Goal: Task Accomplishment & Management: Manage account settings

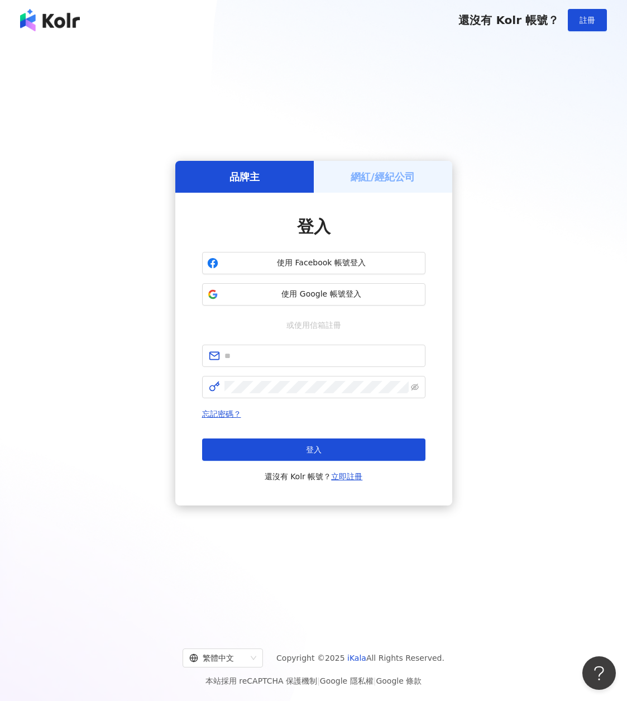
click at [485, 147] on div "品牌主 網紅/經紀公司 登入 使用 Facebook 帳號登入 使用 Google 帳號登入 或使用信箱註冊 忘記密碼？ 登入 還沒有 Kolr 帳號？ 立即…" at bounding box center [313, 333] width 600 height 568
click at [319, 295] on span "使用 Google 帳號登入" at bounding box center [322, 294] width 198 height 11
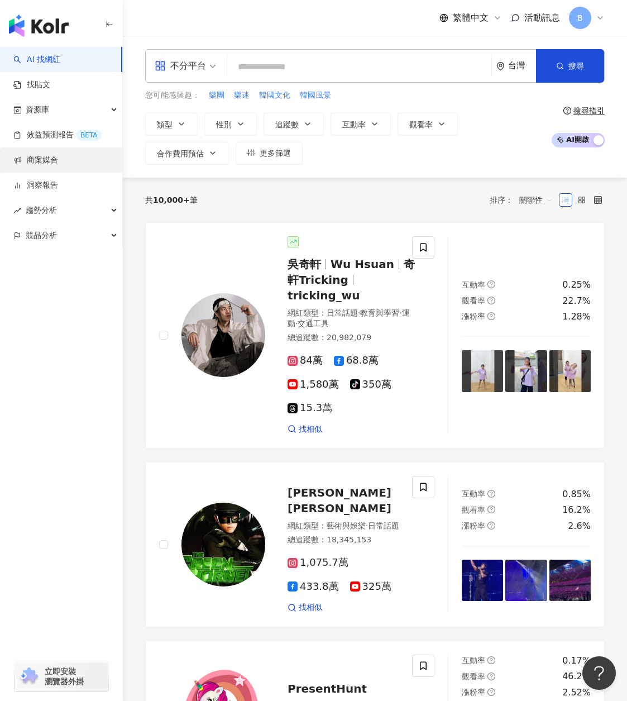
click at [58, 163] on link "商案媒合" at bounding box center [35, 160] width 45 height 11
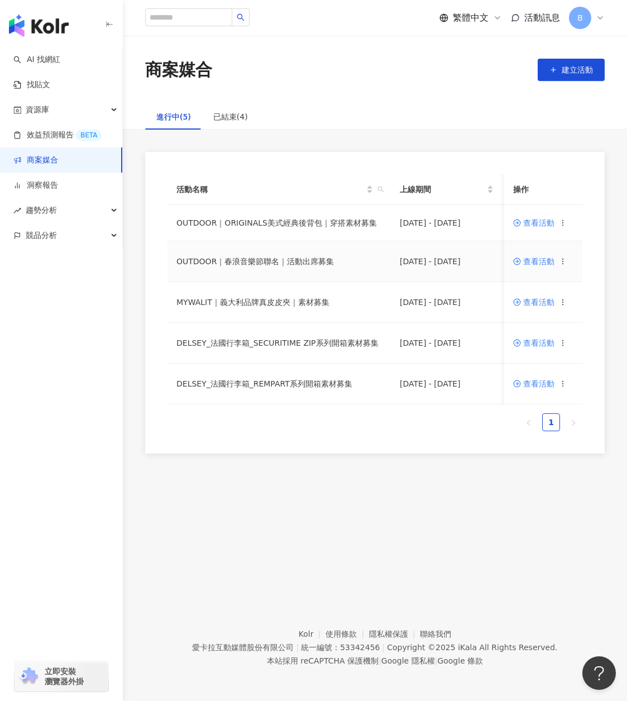
click at [544, 260] on span "查看活動" at bounding box center [533, 261] width 41 height 8
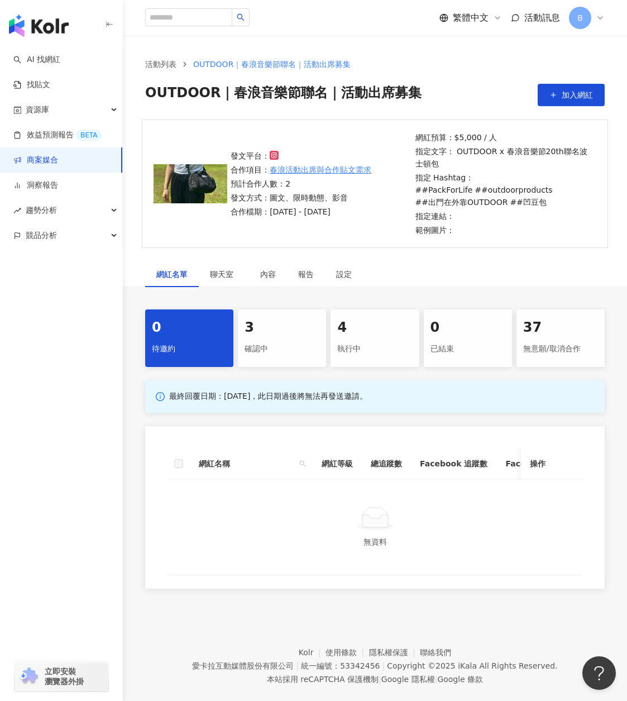
click at [283, 332] on div "3" at bounding box center [282, 327] width 75 height 19
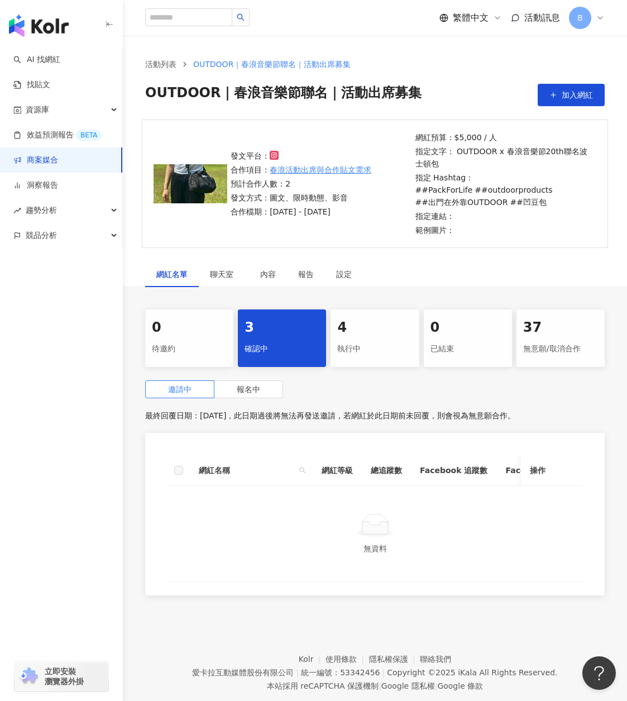
click at [359, 346] on div "執行中" at bounding box center [374, 349] width 75 height 19
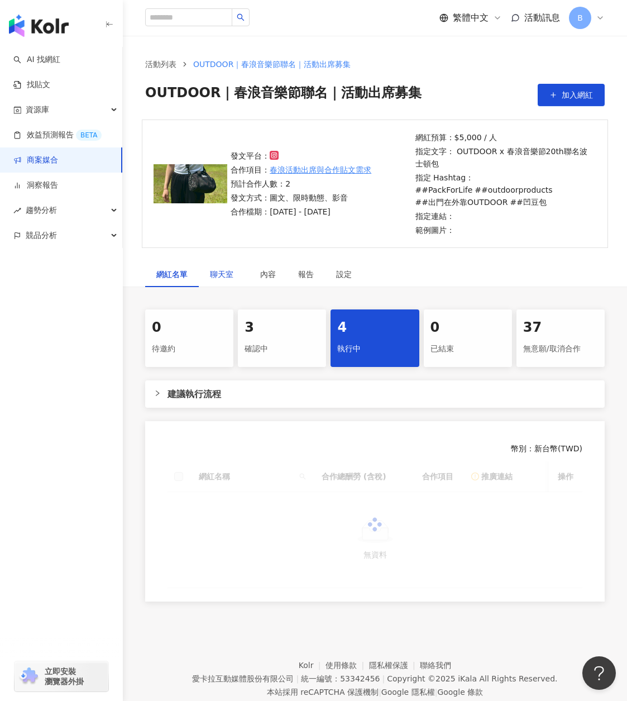
click at [225, 277] on span "聊天室" at bounding box center [224, 274] width 28 height 8
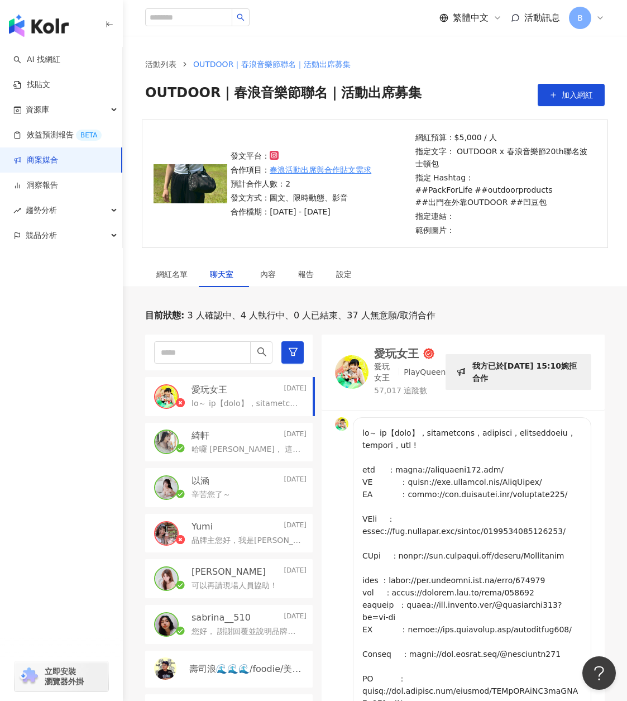
click at [246, 444] on p "哈囉 綺軒， 這邊收到您的合作報名， 這邊想跟您確認報價費用，目前合作需求部分： IG : 貼文1篇 + 限動1則 (混合動態&靜態素材) Threads :…" at bounding box center [247, 449] width 111 height 11
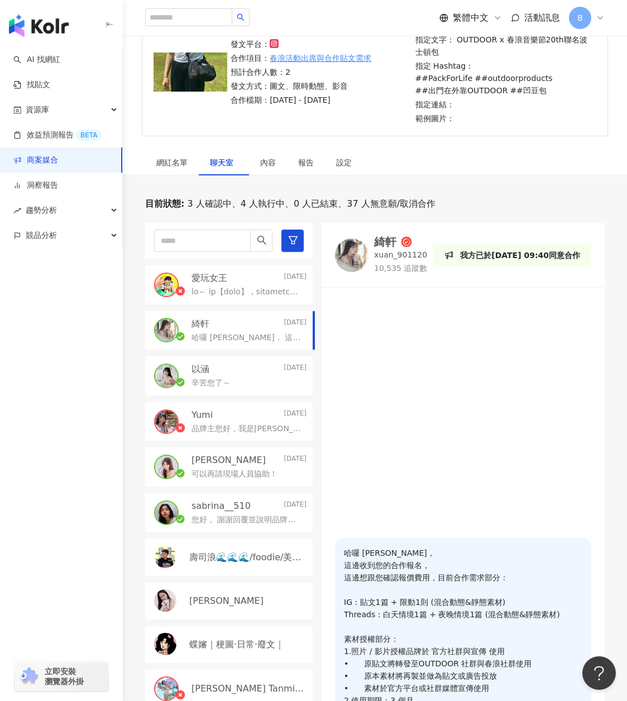
scroll to position [279, 0]
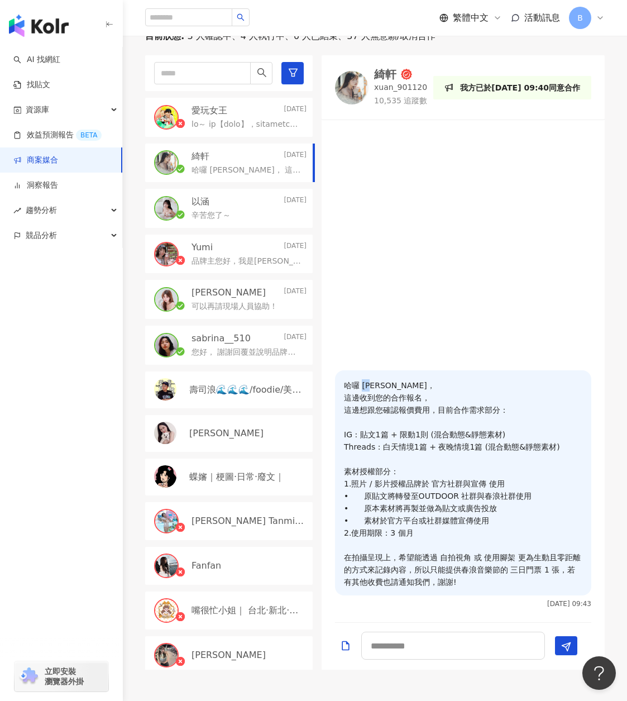
drag, startPoint x: 362, startPoint y: 386, endPoint x: 376, endPoint y: 387, distance: 13.5
click at [376, 387] on p "哈囉 綺軒， 這邊收到您的合作報名， 這邊想跟您確認報價費用，目前合作需求部分： IG : 貼文1篇 + 限動1則 (混合動態&靜態素材) Threads :…" at bounding box center [463, 483] width 238 height 209
copy p "綺軒"
click at [374, 75] on div "綺軒" at bounding box center [385, 74] width 22 height 11
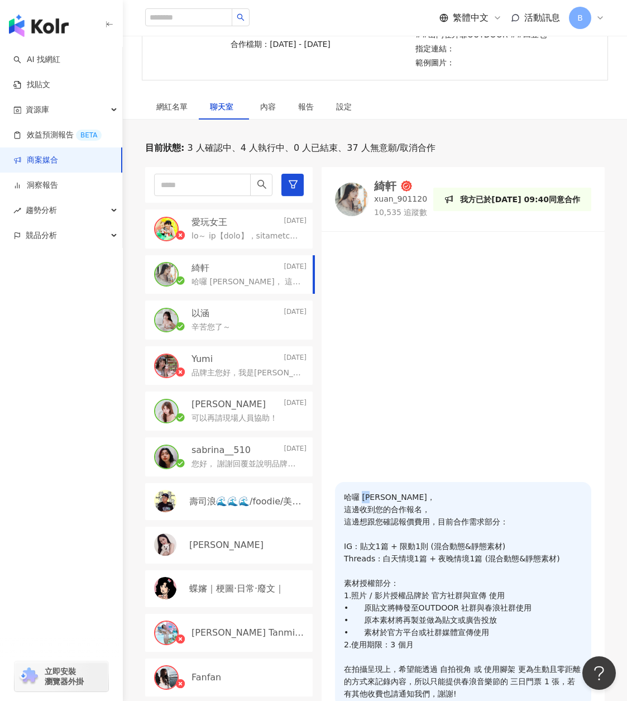
scroll to position [0, 0]
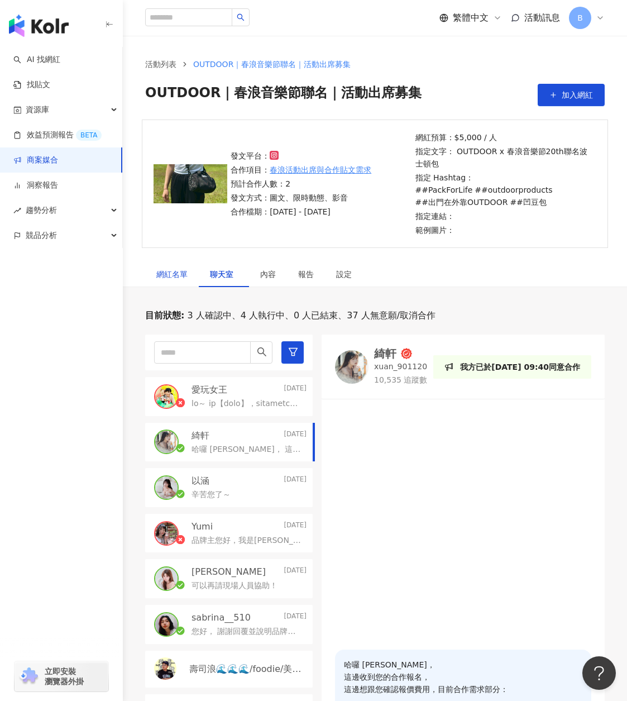
click at [174, 269] on div "網紅名單" at bounding box center [171, 274] width 31 height 12
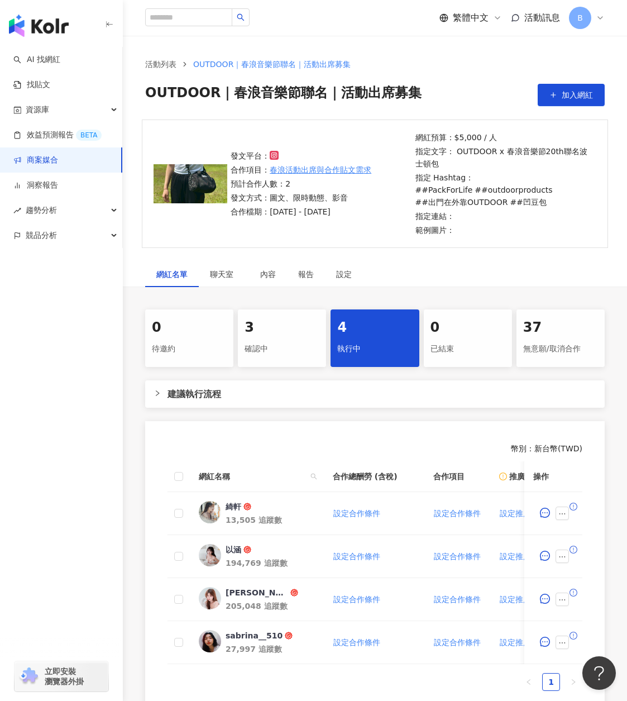
scroll to position [112, 0]
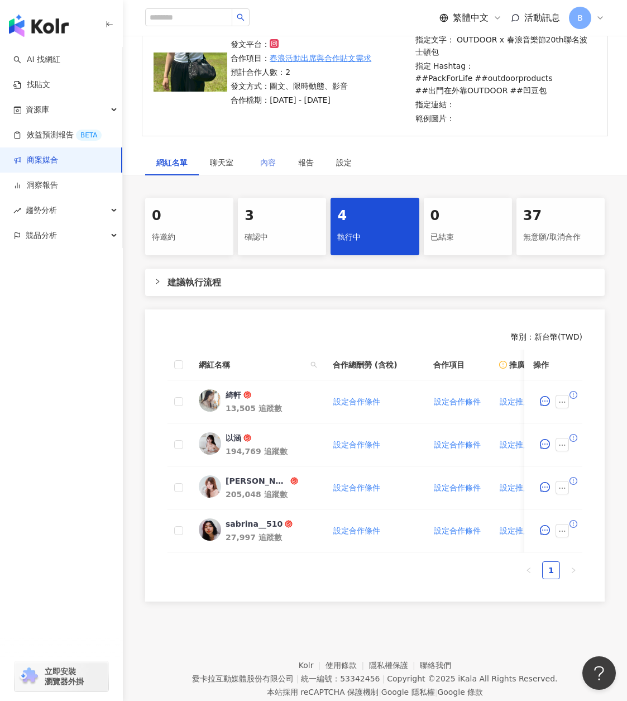
click at [274, 228] on div "確認中" at bounding box center [282, 237] width 75 height 19
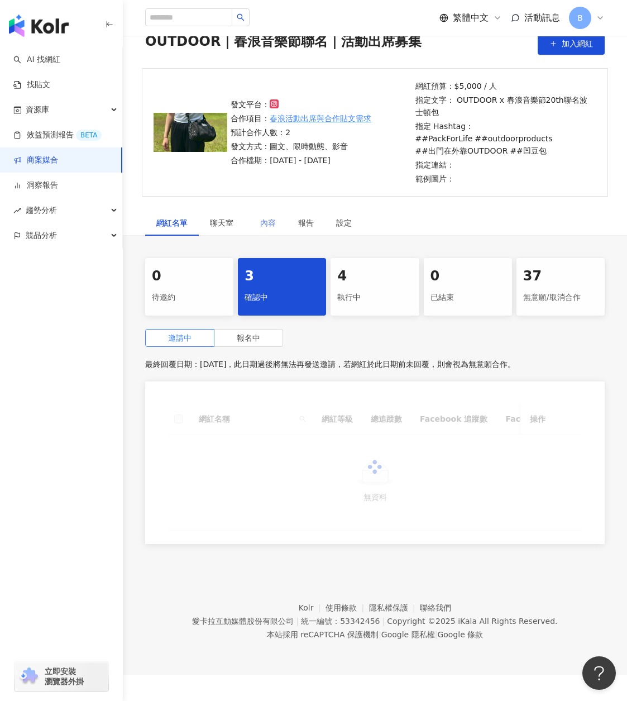
scroll to position [51, 0]
click at [236, 338] on label "報名中" at bounding box center [248, 338] width 69 height 18
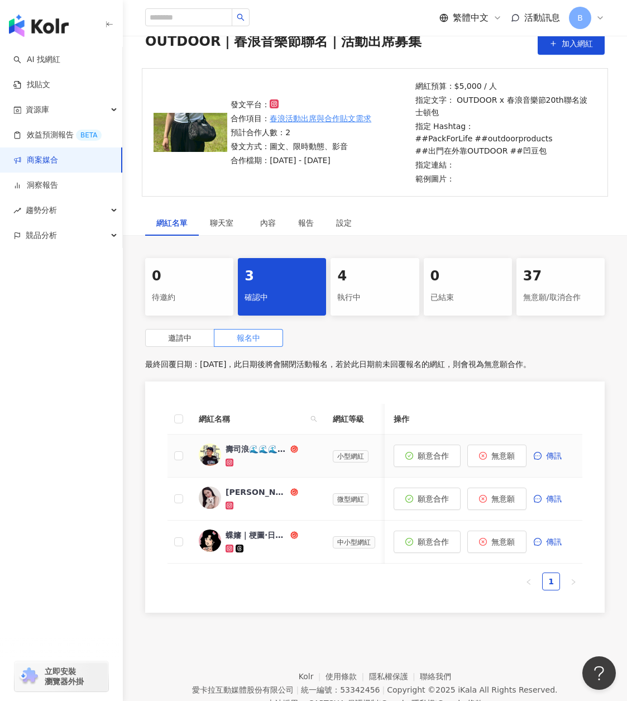
click at [249, 449] on div "壽司浪🌊🌊🌊/foodie/美食/旅遊/探店" at bounding box center [257, 448] width 63 height 11
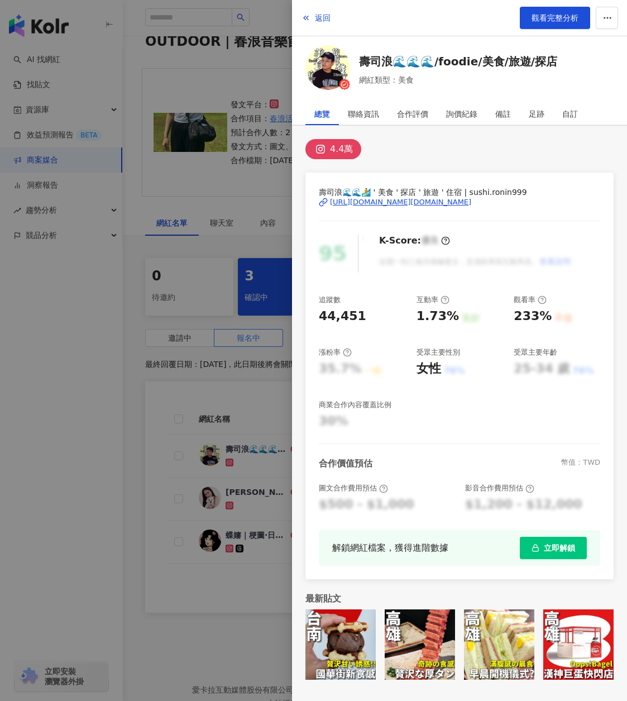
click at [414, 203] on div "https://www.instagram.com/sushi.ronin999/" at bounding box center [400, 202] width 141 height 10
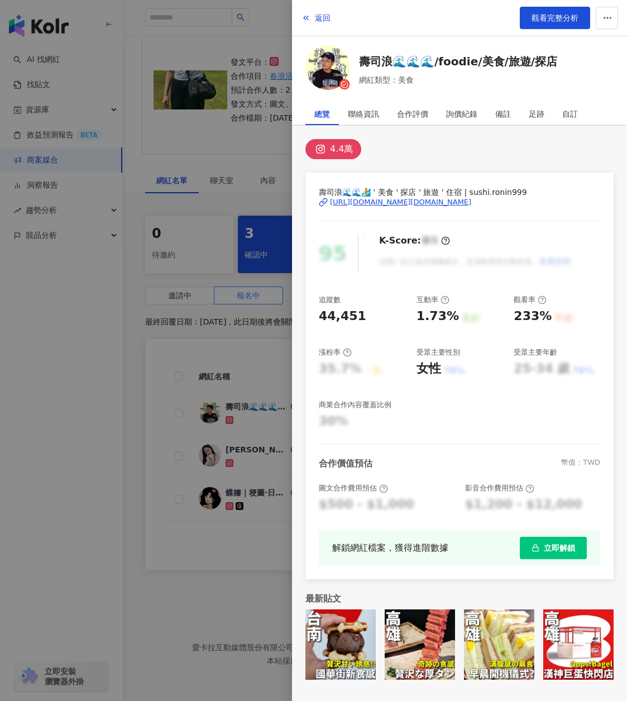
scroll to position [46, 0]
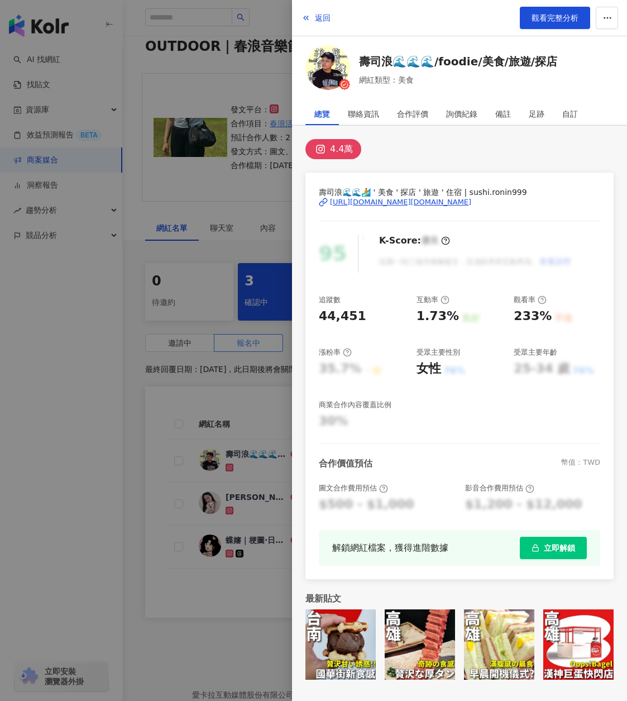
click at [126, 364] on div at bounding box center [313, 350] width 627 height 701
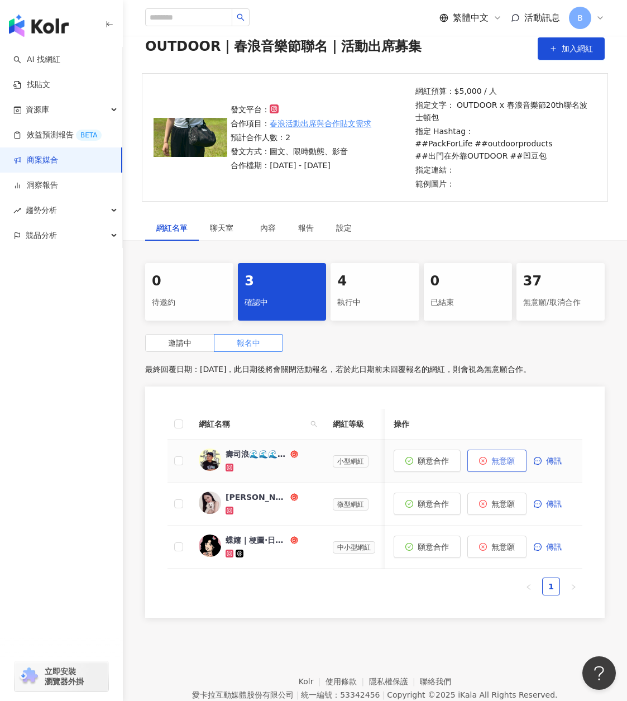
click at [496, 462] on span "無意願" at bounding box center [502, 460] width 23 height 9
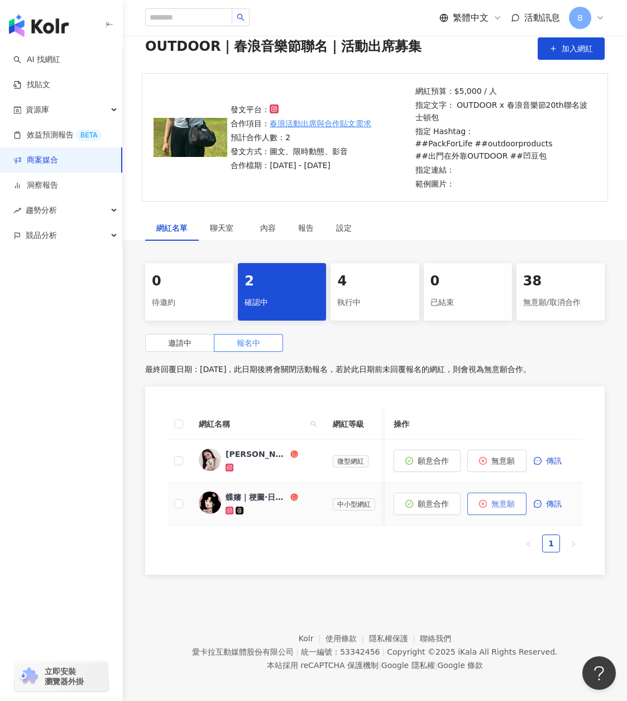
click at [502, 508] on span "無意願" at bounding box center [502, 503] width 23 height 9
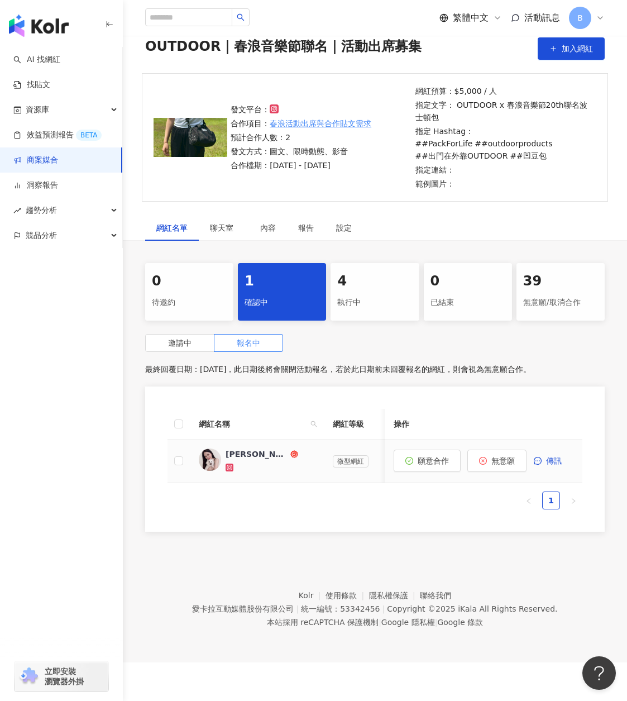
click at [263, 457] on div "Shan Chang" at bounding box center [257, 453] width 63 height 11
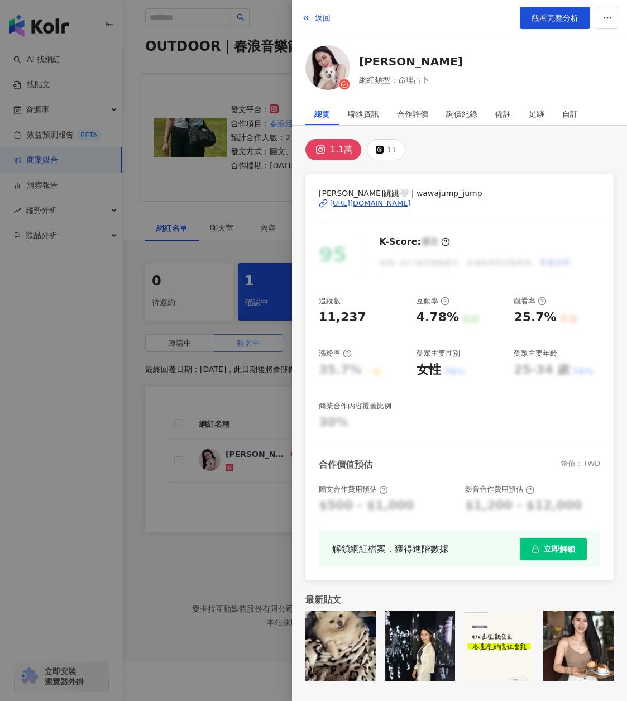
click at [353, 203] on div "https://www.instagram.com/wawajump_jump/" at bounding box center [370, 203] width 81 height 10
click at [363, 55] on link "Shan Chang" at bounding box center [411, 62] width 104 height 16
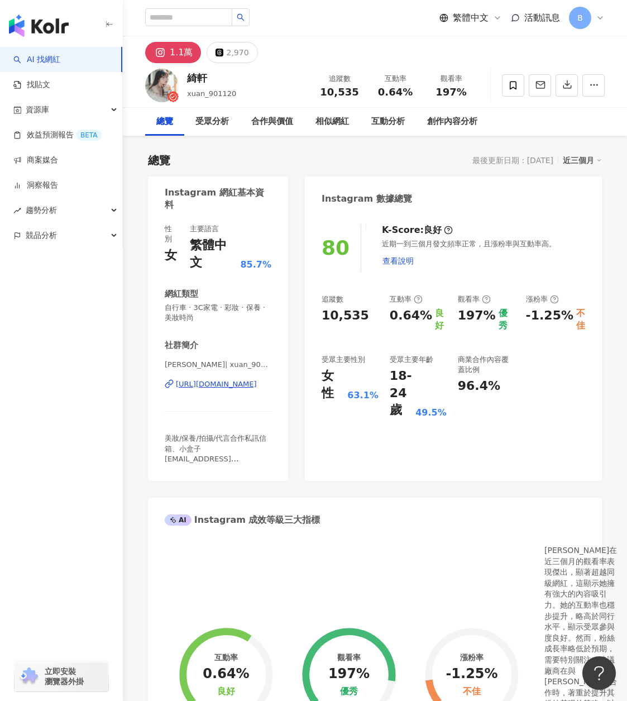
click at [178, 55] on div "1.1萬" at bounding box center [181, 53] width 23 height 16
click at [212, 379] on div "[URL][DOMAIN_NAME]" at bounding box center [216, 384] width 81 height 10
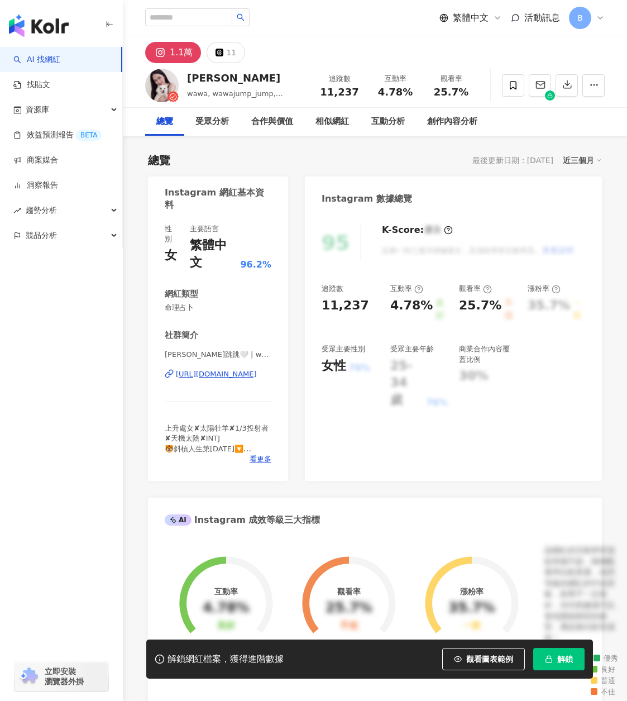
click at [543, 215] on div "95 K-Score : 優良 近期一到三個月積極發文，且漲粉率與互動率高。 查看說明 追蹤數 11,237 互動率 4.78% 良好 觀看率 25.7% 不…" at bounding box center [453, 347] width 297 height 268
click at [217, 55] on icon at bounding box center [220, 53] width 6 height 6
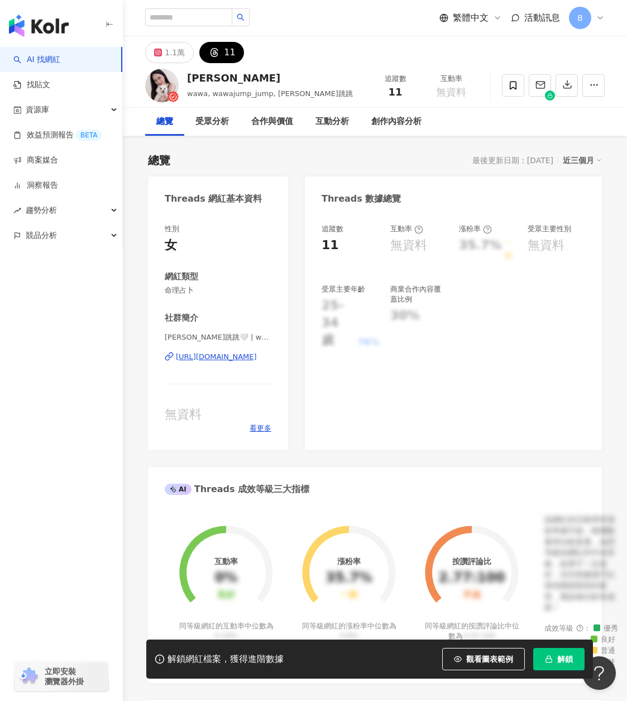
click at [245, 356] on div "https://www.threads.net/@wawajump_jump" at bounding box center [216, 357] width 81 height 10
